Goal: Transaction & Acquisition: Purchase product/service

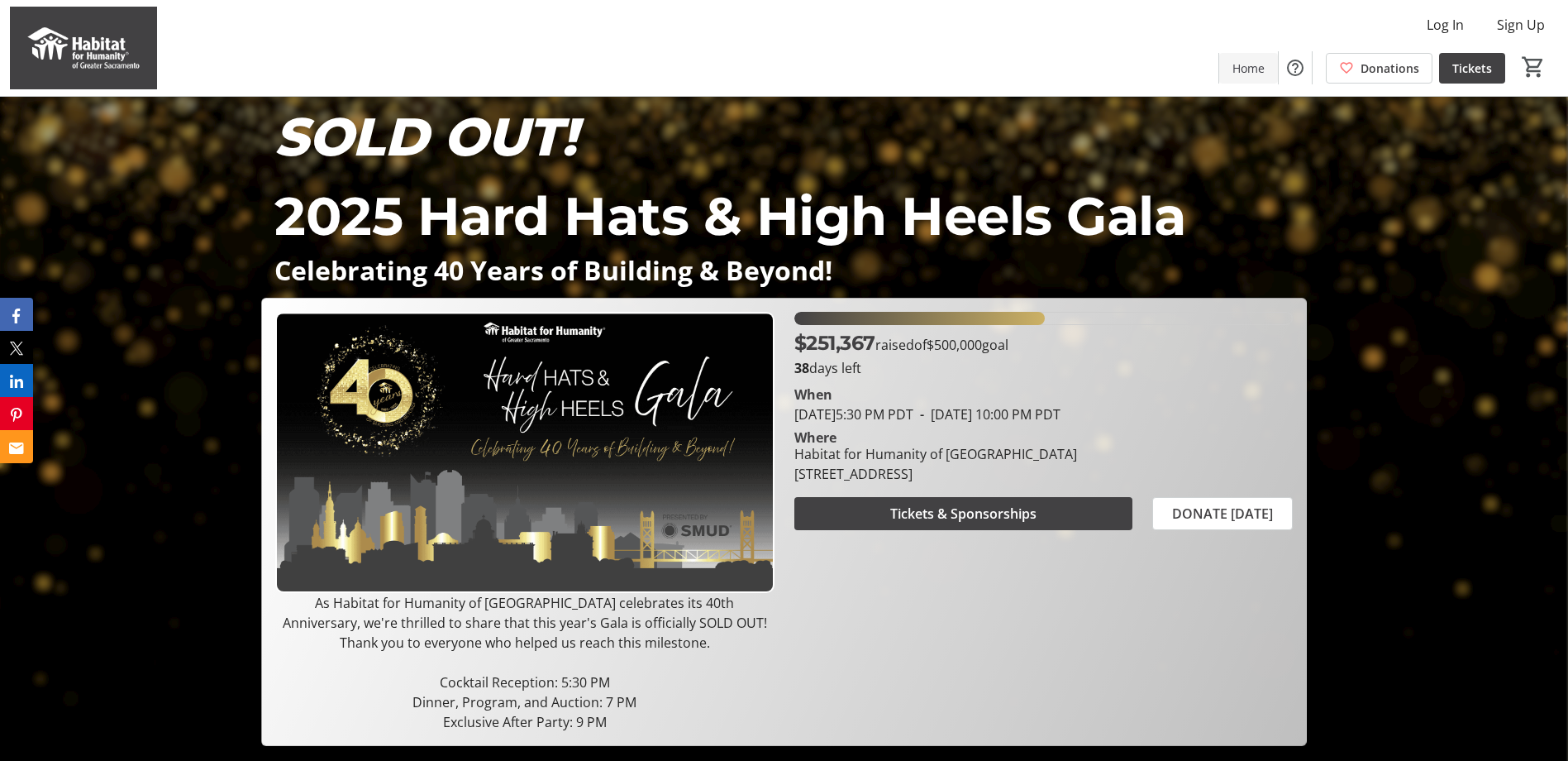
click at [1275, 71] on span at bounding box center [1249, 67] width 59 height 40
click at [1452, 25] on span "Log In" at bounding box center [1446, 25] width 37 height 20
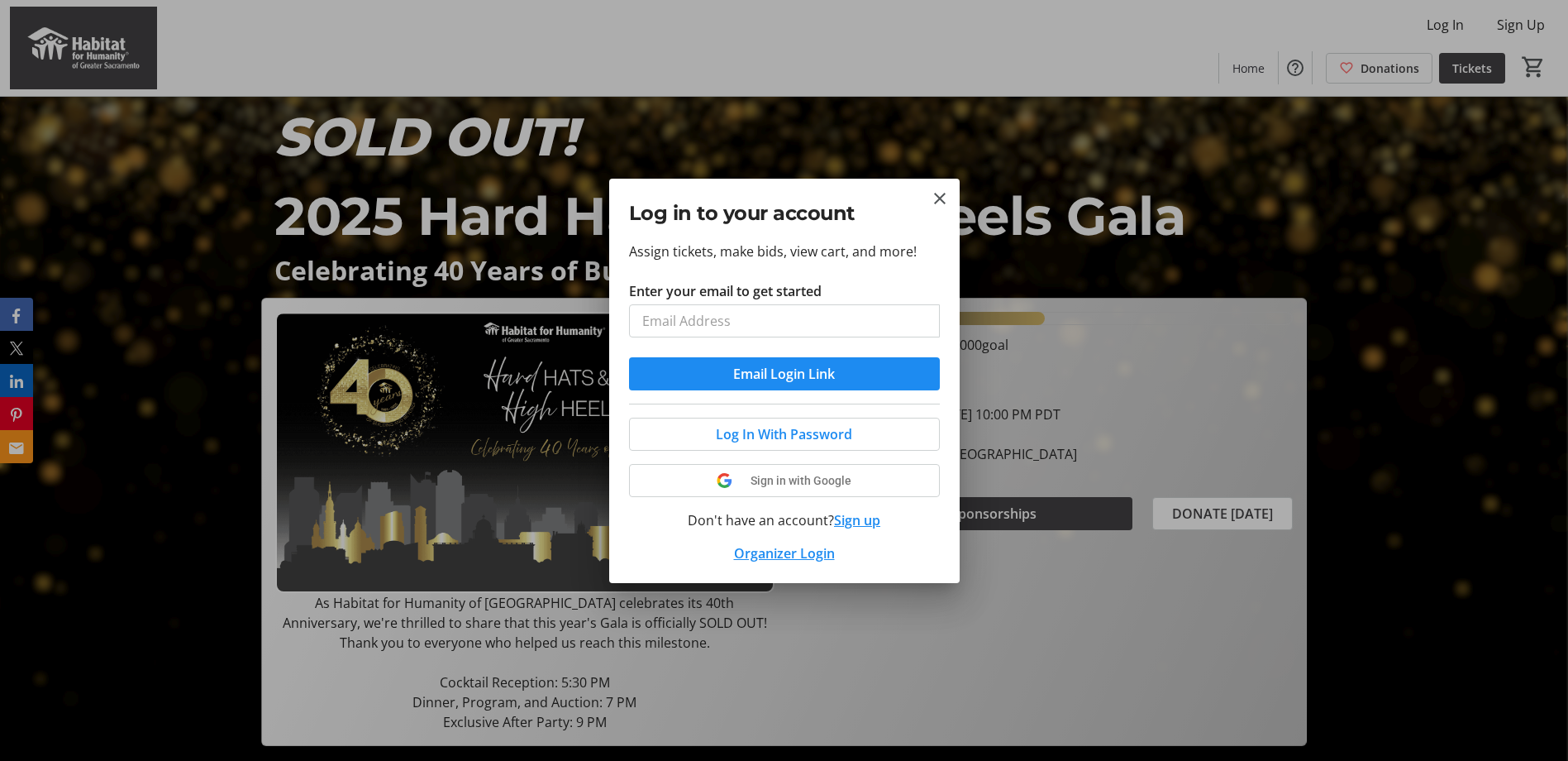
click at [662, 321] on input "Enter your email to get started" at bounding box center [784, 321] width 311 height 33
type input "etaylor@golden1.com"
click at [629, 357] on button "Email Login Link" at bounding box center [784, 374] width 311 height 33
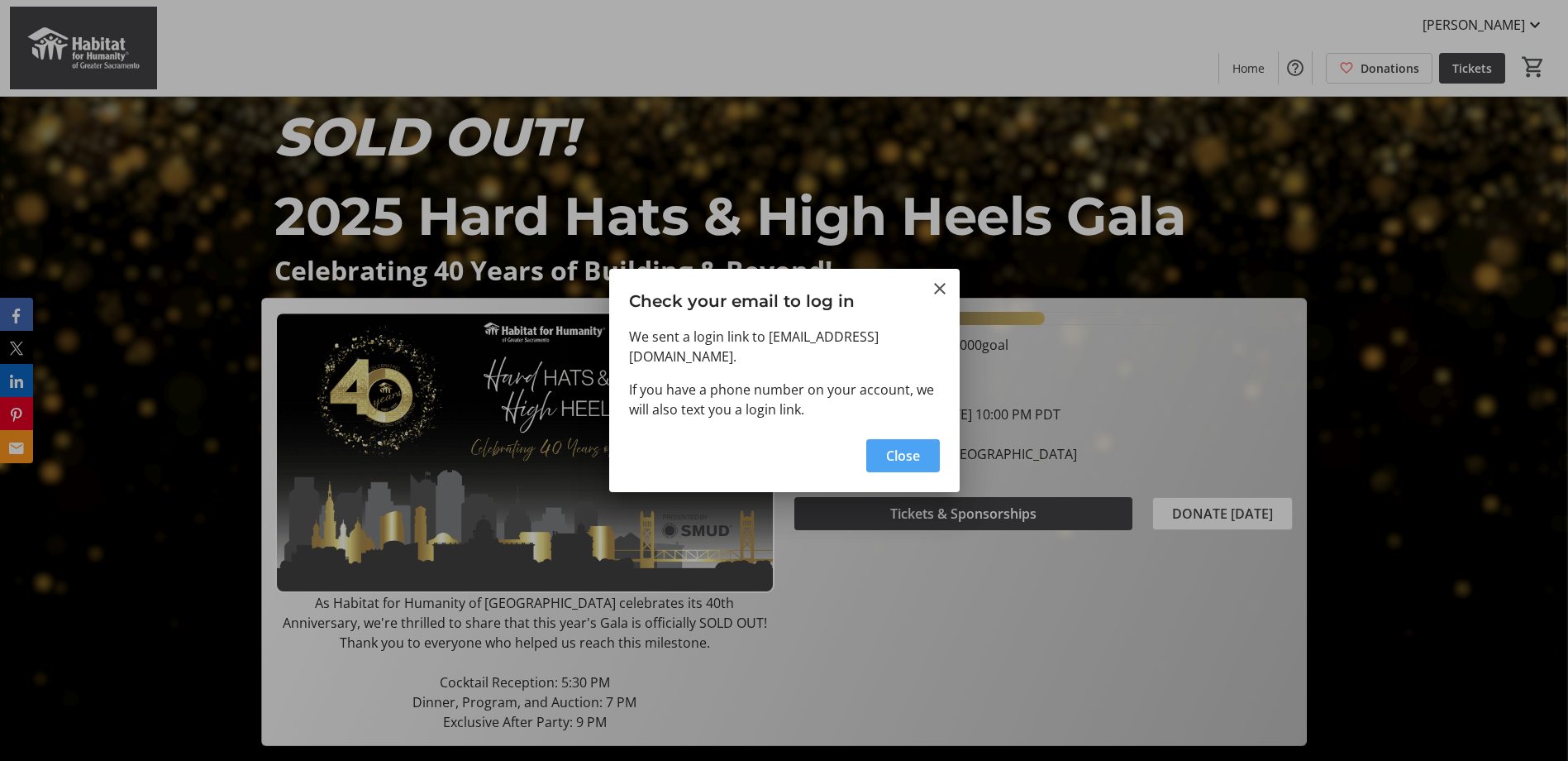
drag, startPoint x: 895, startPoint y: 446, endPoint x: 1146, endPoint y: 248, distance: 319.7
click at [905, 446] on span "Close" at bounding box center [903, 456] width 34 height 20
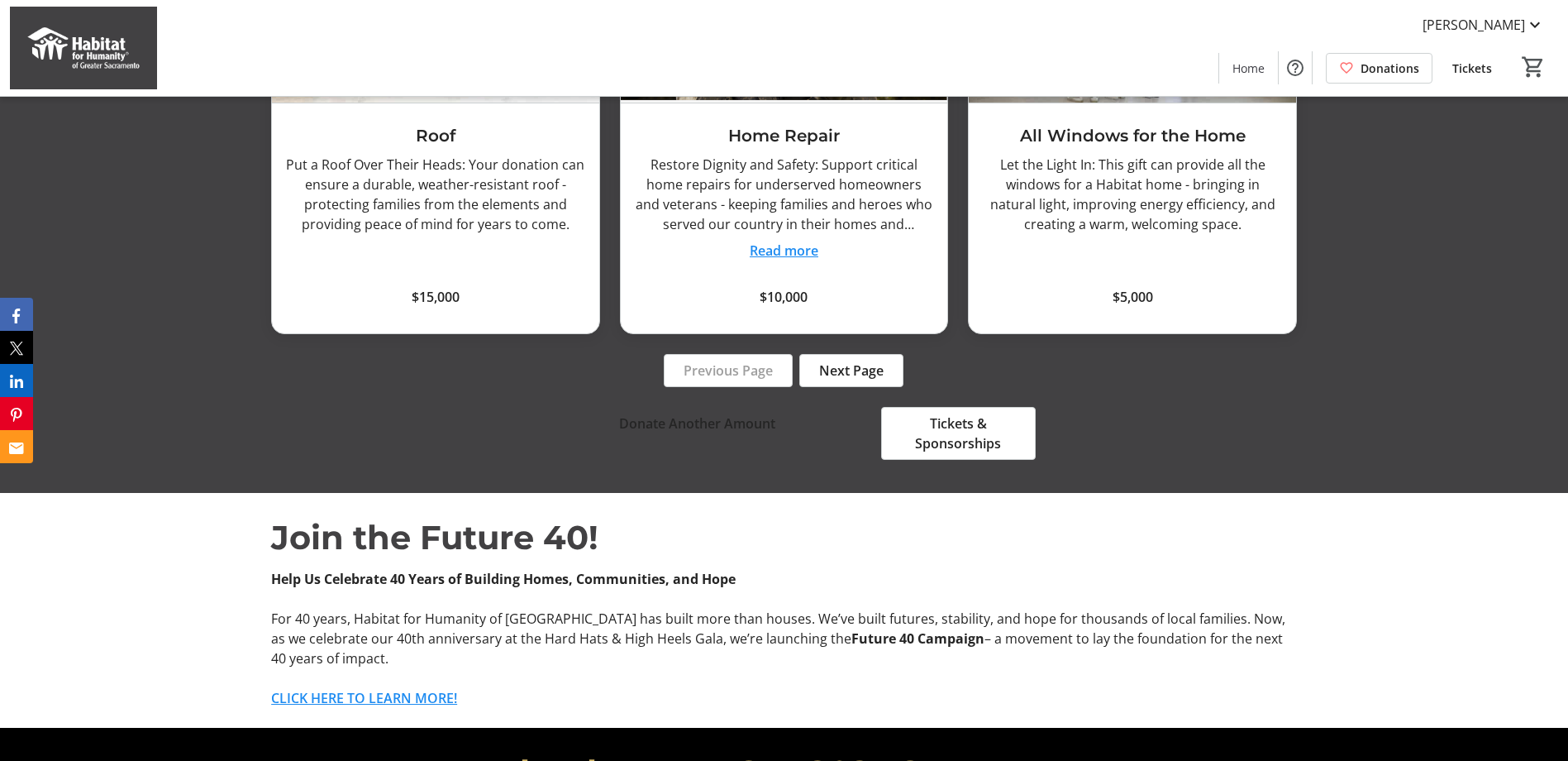
scroll to position [2068, 0]
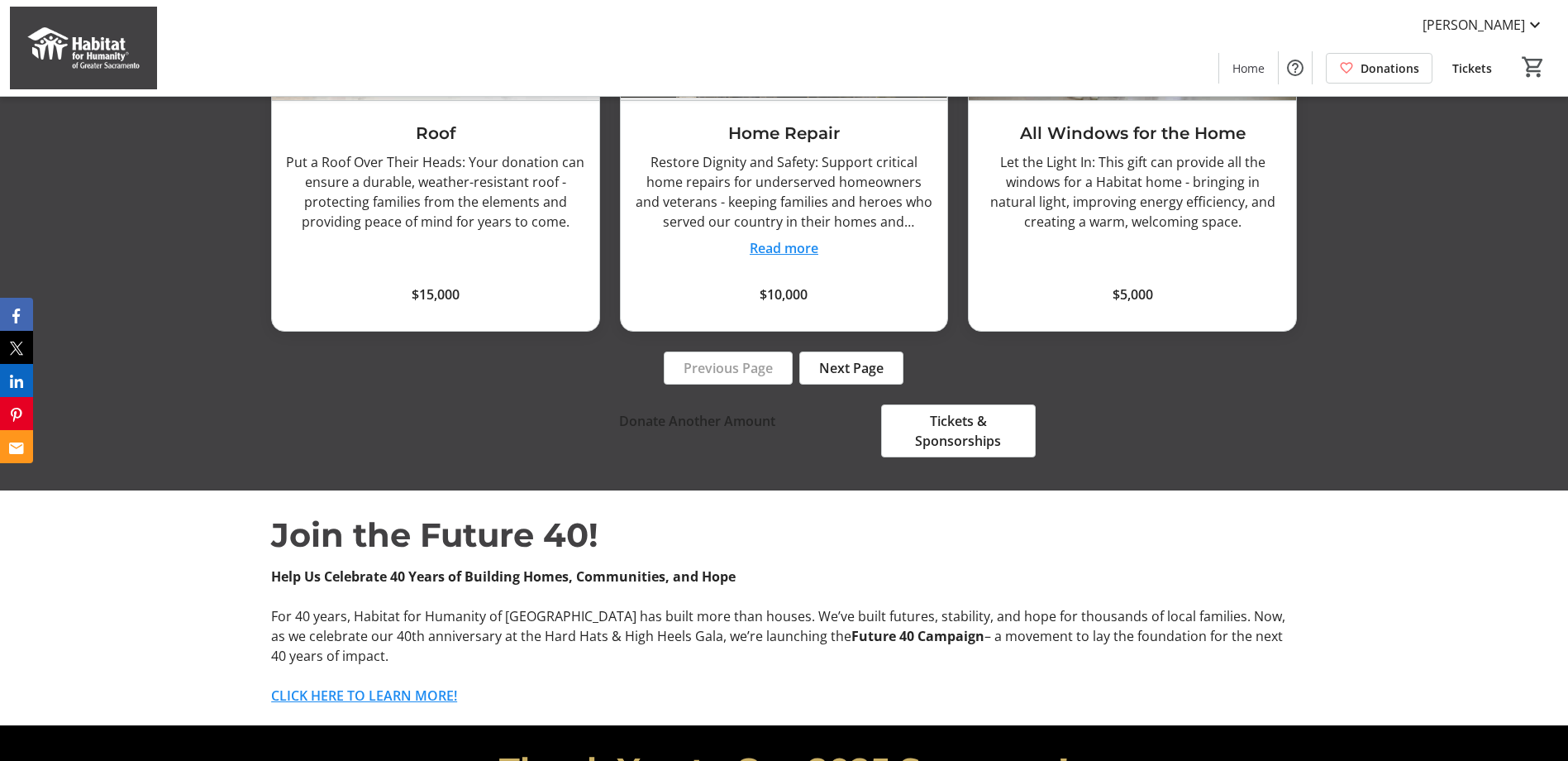
click at [836, 358] on span "Next Page" at bounding box center [852, 368] width 64 height 20
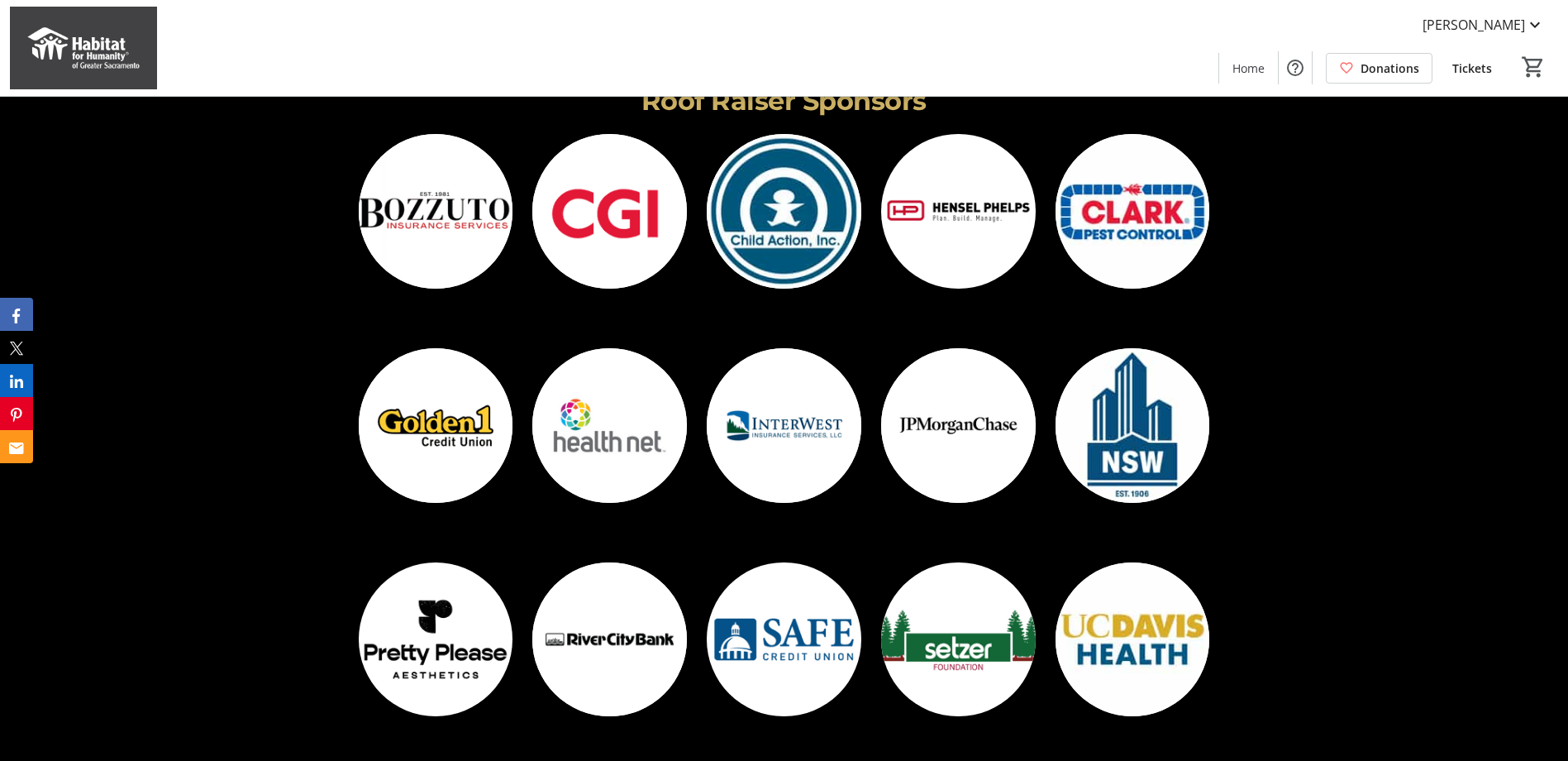
scroll to position [4296, 0]
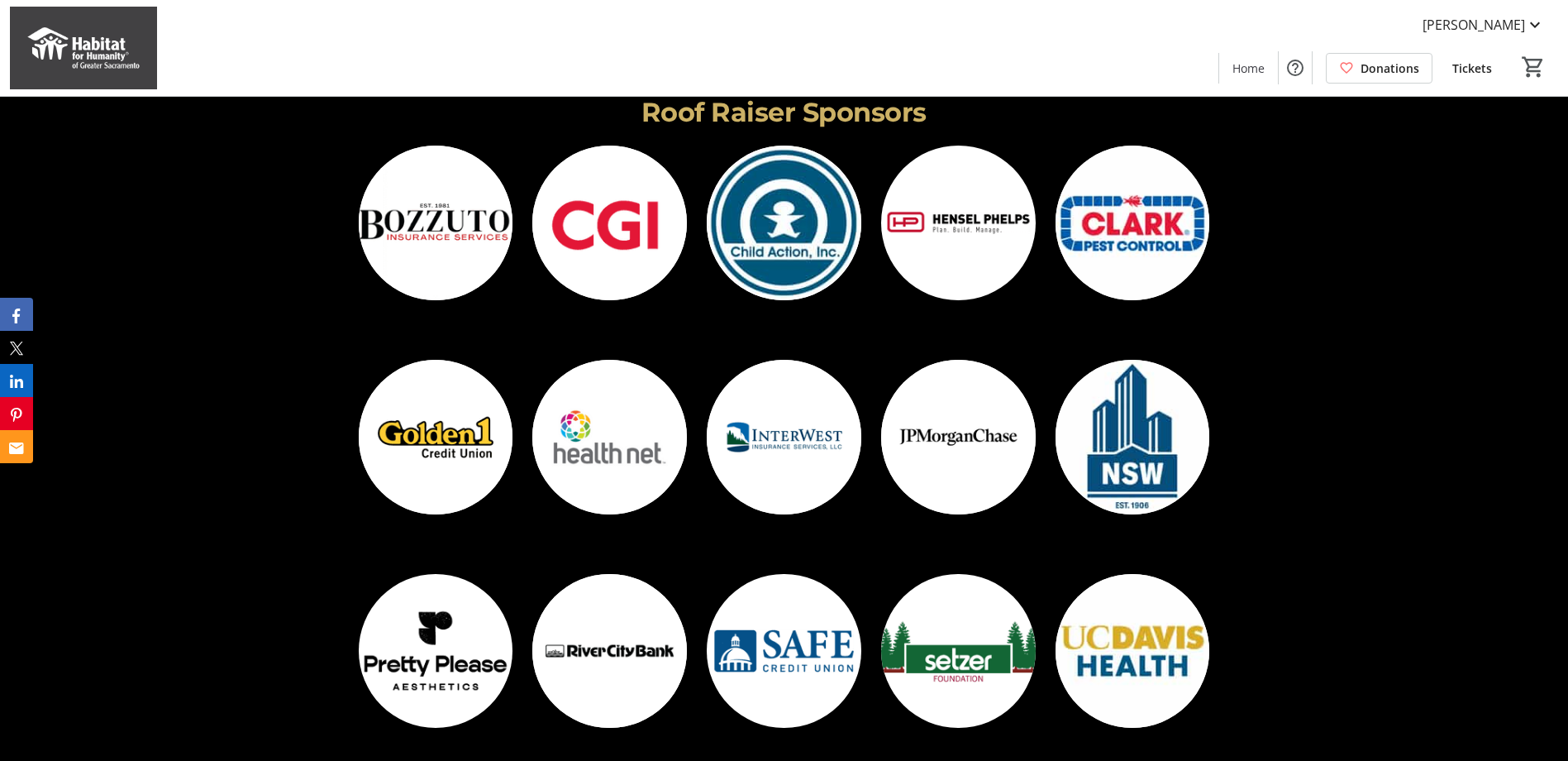
click at [464, 421] on img at bounding box center [436, 437] width 155 height 155
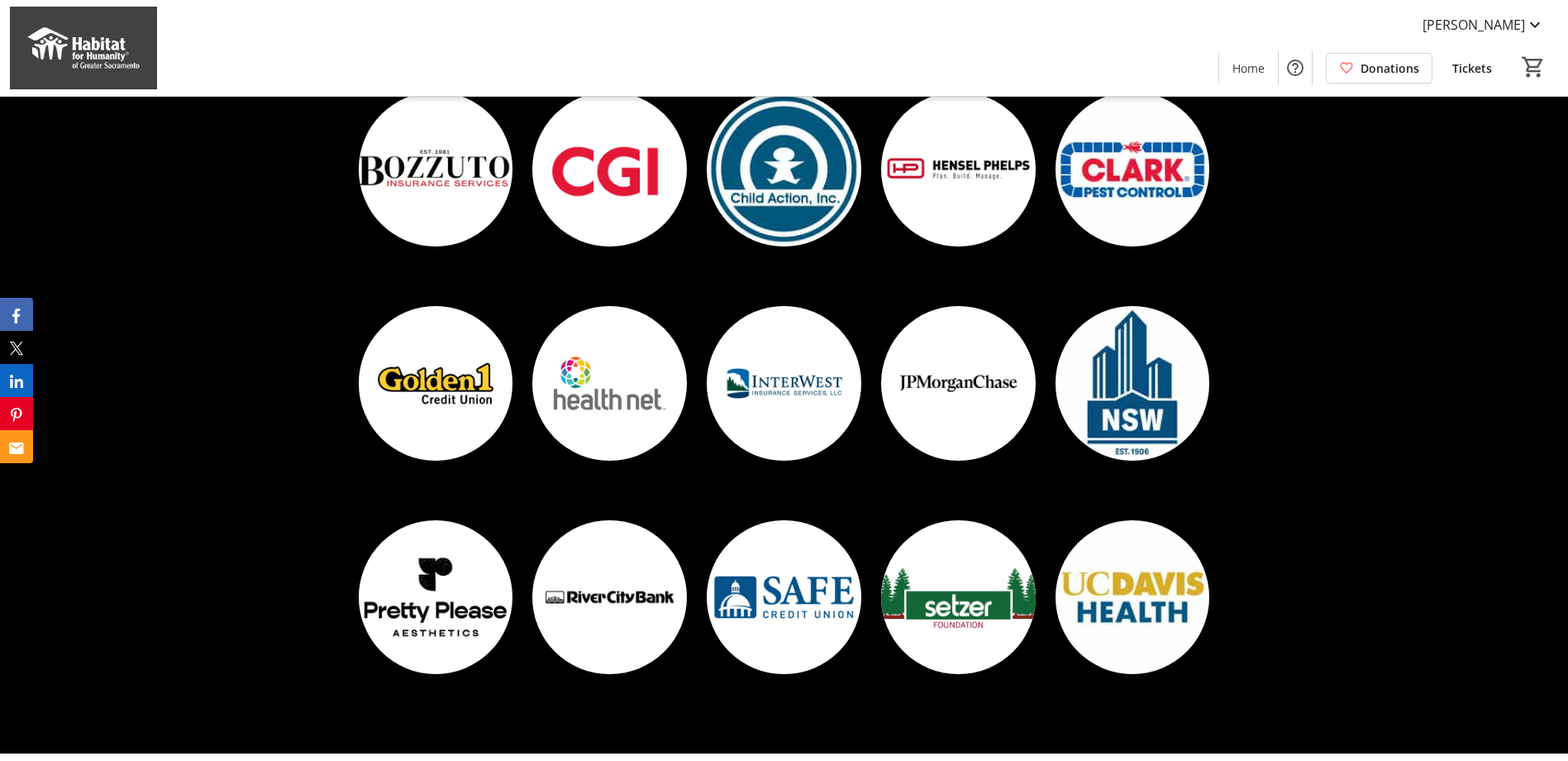
scroll to position [4628, 0]
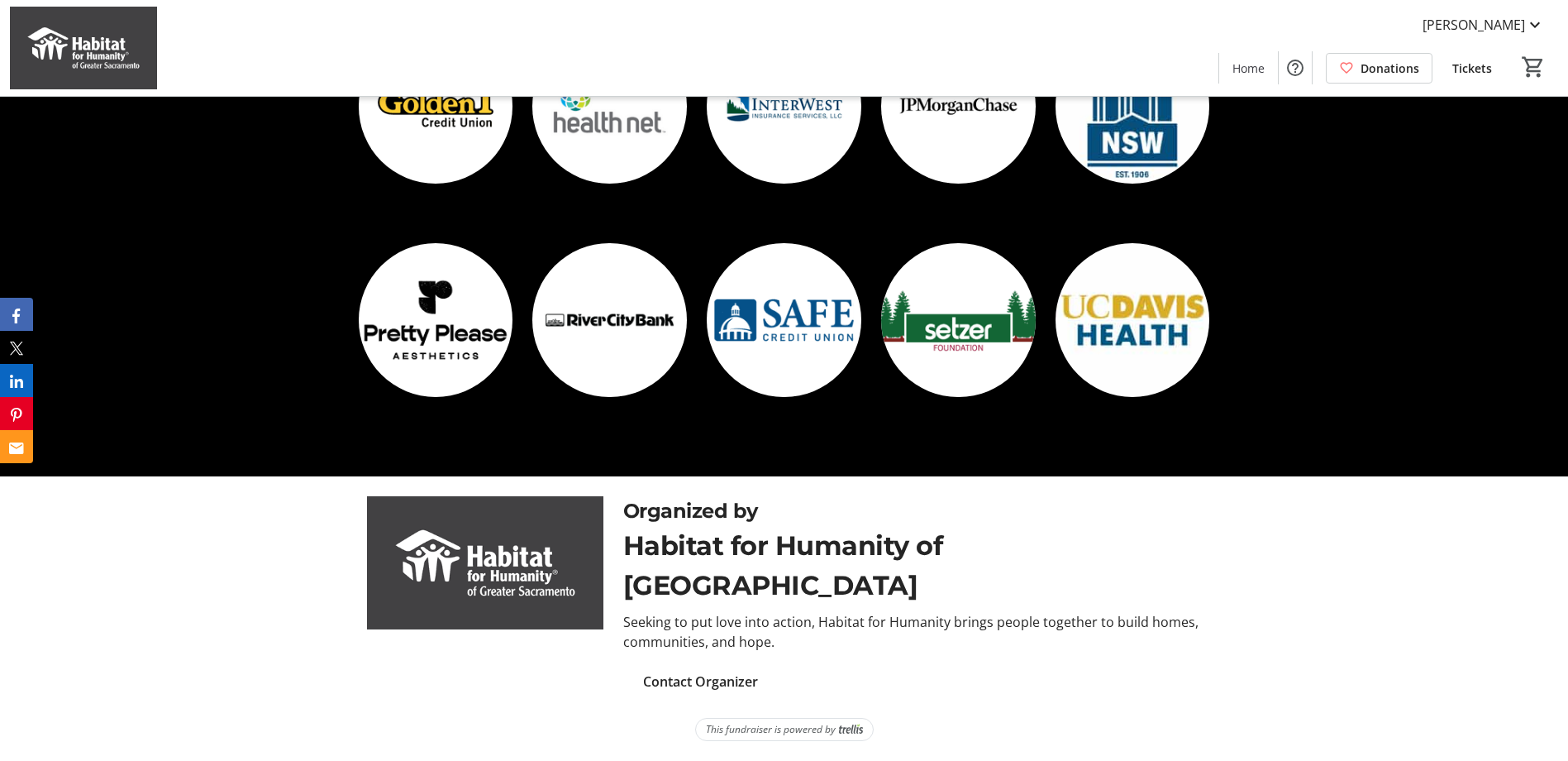
click at [1482, 66] on span "Tickets" at bounding box center [1471, 68] width 40 height 17
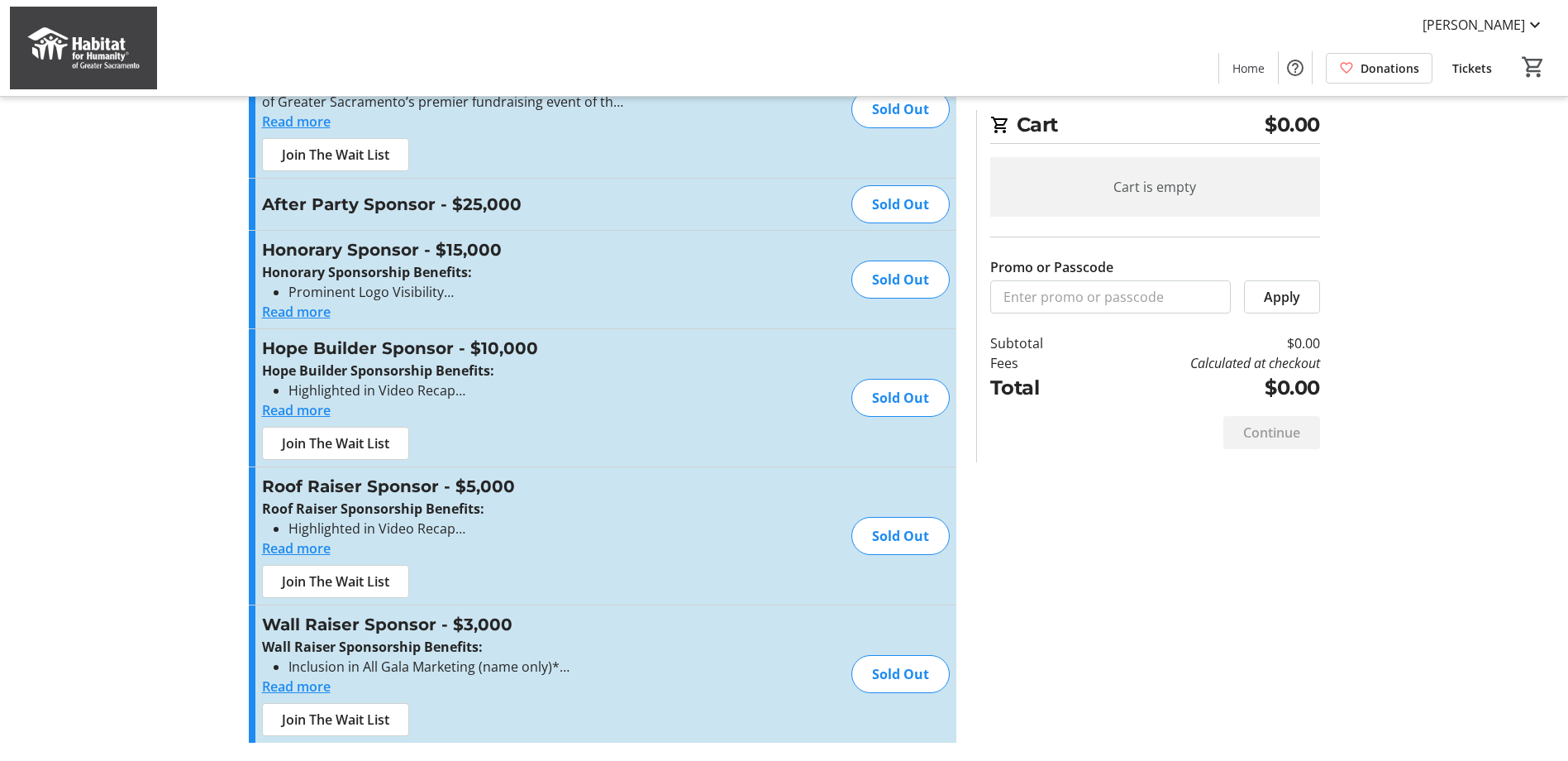
scroll to position [98, 0]
click at [296, 550] on button "Read more" at bounding box center [296, 547] width 69 height 20
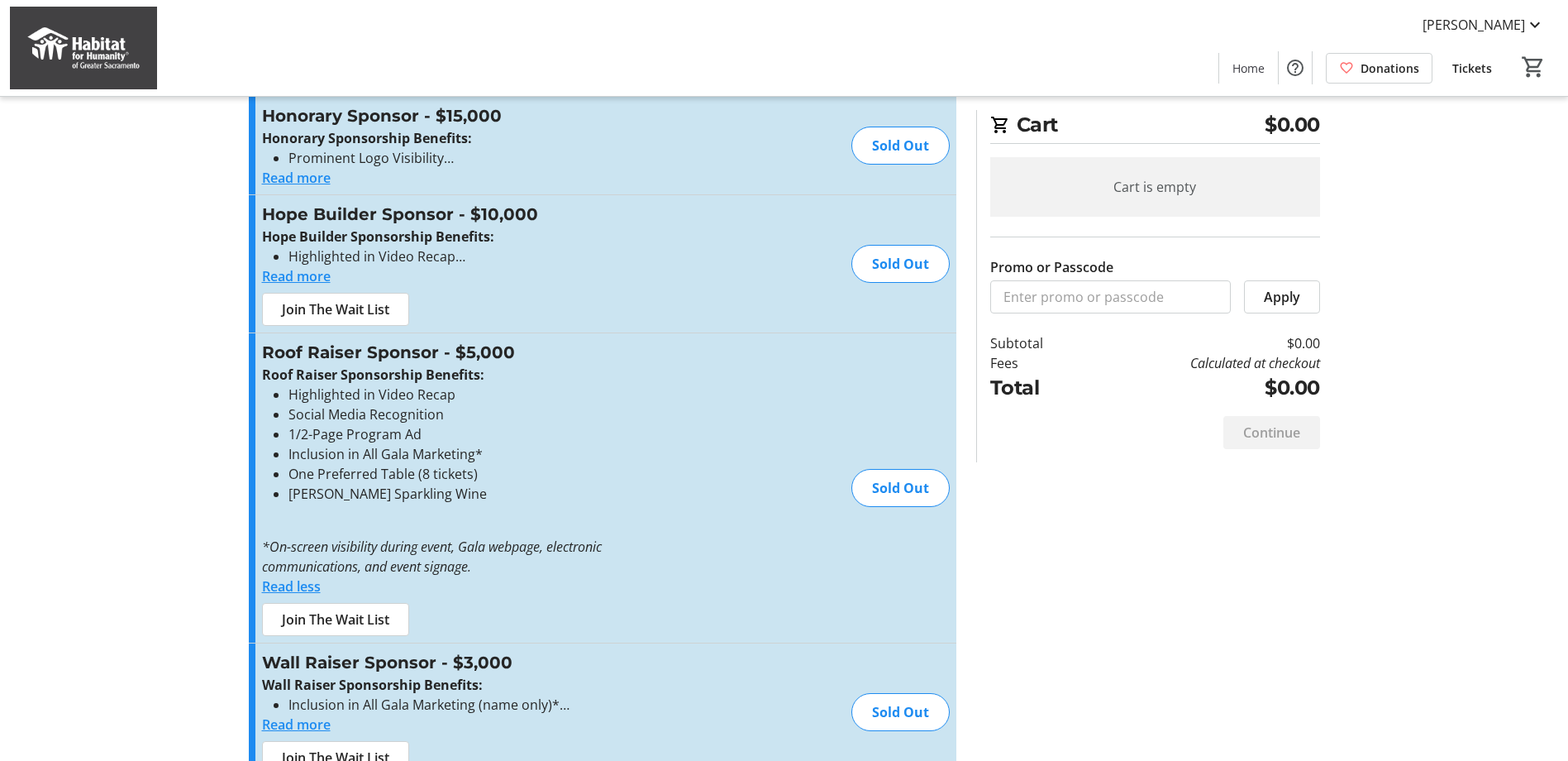
scroll to position [271, 0]
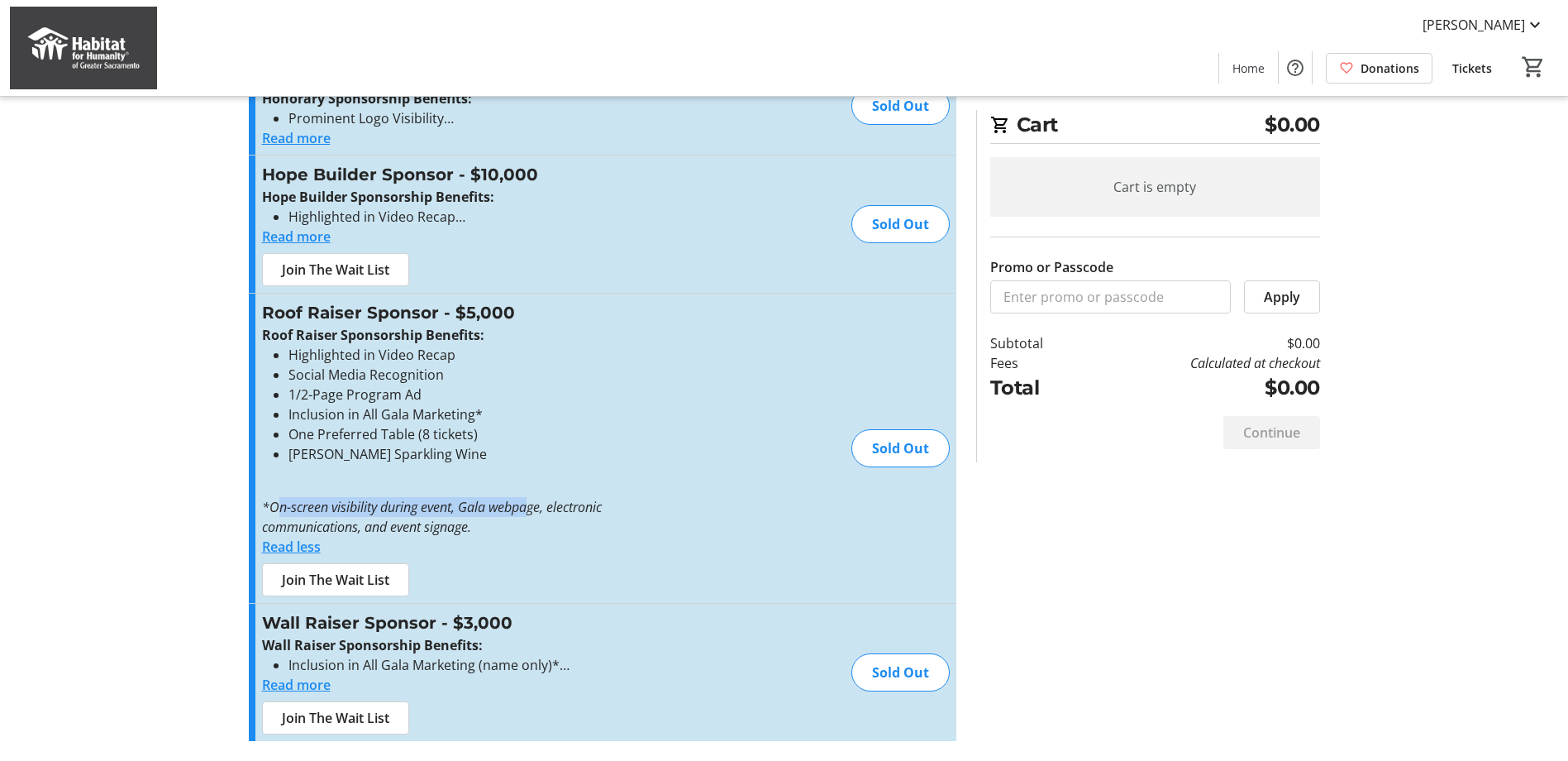
drag, startPoint x: 277, startPoint y: 509, endPoint x: 528, endPoint y: 516, distance: 251.1
click at [529, 516] on p "*On-screen visibility during event, Gala webpage, electronic communications, an…" at bounding box center [442, 516] width 361 height 40
drag, startPoint x: 528, startPoint y: 516, endPoint x: 516, endPoint y: 535, distance: 22.5
click at [516, 535] on p "*On-screen visibility during event, Gala webpage, electronic communications, an…" at bounding box center [442, 516] width 361 height 40
